Goal: Task Accomplishment & Management: Complete application form

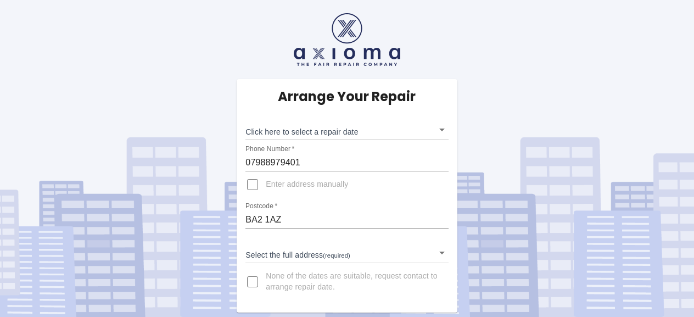
click at [441, 130] on body "Arrange Your Repair Click here to select a repair date ​ Phone Number   * 07988…" at bounding box center [347, 158] width 694 height 317
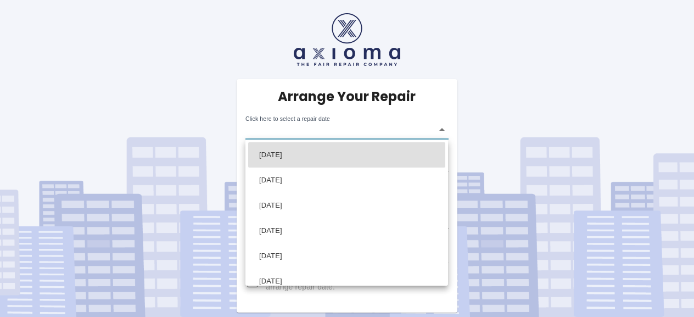
click at [488, 131] on div at bounding box center [347, 158] width 694 height 317
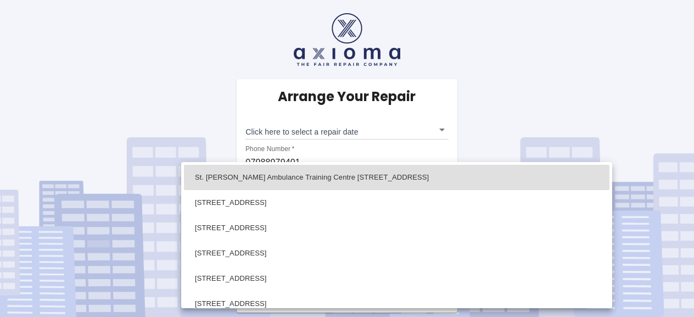
click at [444, 254] on body "Arrange Your Repair Click here to select a repair date ​ Phone Number   * 07988…" at bounding box center [347, 158] width 694 height 317
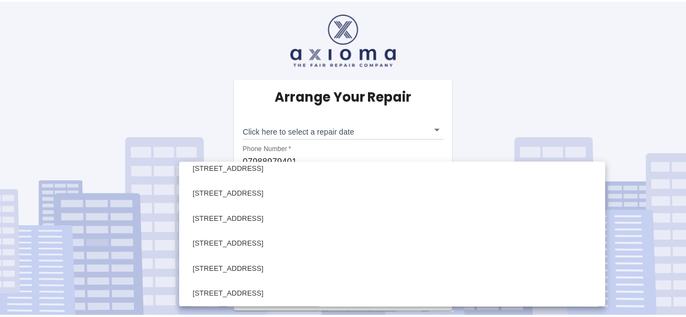
scroll to position [85, 0]
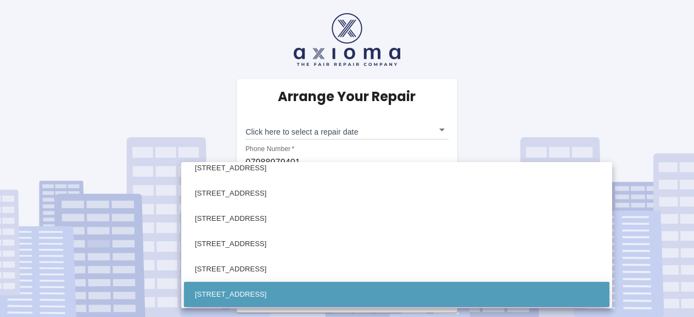
click at [381, 287] on li "[STREET_ADDRESS]" at bounding box center [397, 294] width 426 height 25
type input "[STREET_ADDRESS]"
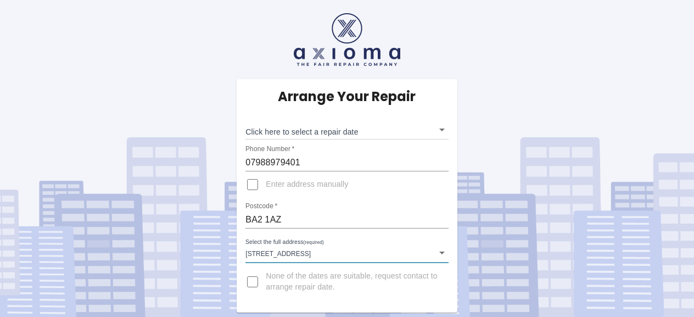
click at [259, 280] on input "None of the dates are suitable, request contact to arrange repair date." at bounding box center [253, 282] width 26 height 26
checkbox input "true"
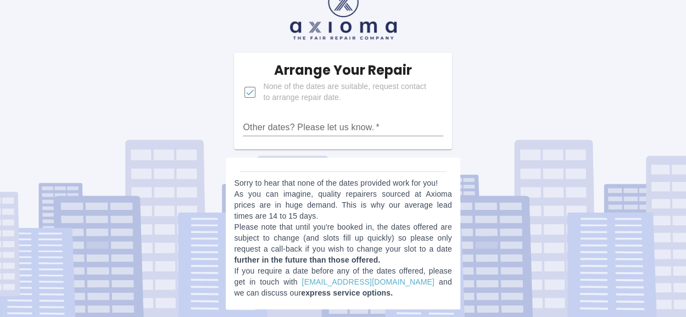
scroll to position [26, 0]
click at [312, 127] on input "Other dates? Please let us know.   *" at bounding box center [343, 128] width 200 height 18
click at [267, 134] on input "Other dates? Please let us know.   *" at bounding box center [343, 128] width 200 height 18
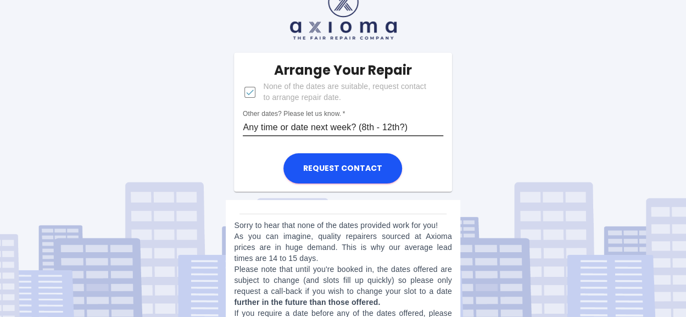
click at [403, 125] on input "Any time or date next week? (8th - 12th?)" at bounding box center [343, 128] width 200 height 18
click at [277, 130] on input "Any time or date next week? (8th - 12th)" at bounding box center [343, 128] width 200 height 18
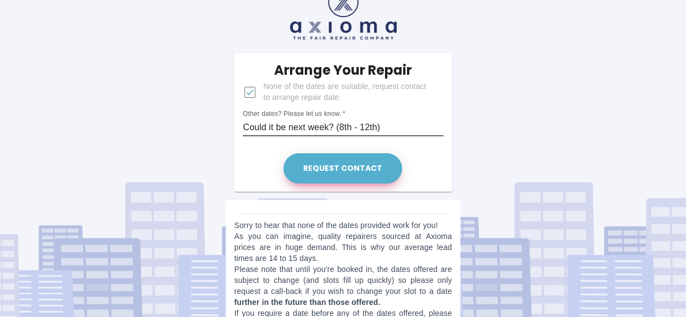
type input "Could it be next week? (8th - 12th)"
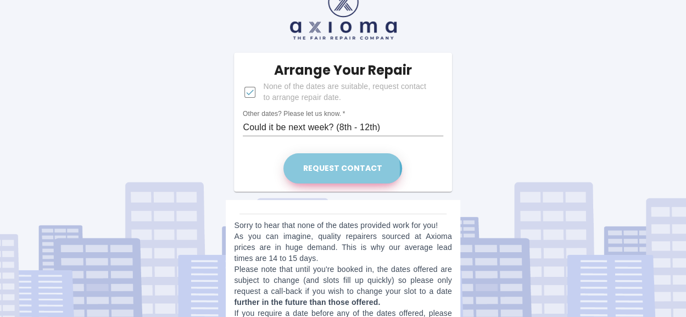
click at [335, 169] on button "Request contact" at bounding box center [342, 168] width 119 height 30
